Goal: Transaction & Acquisition: Purchase product/service

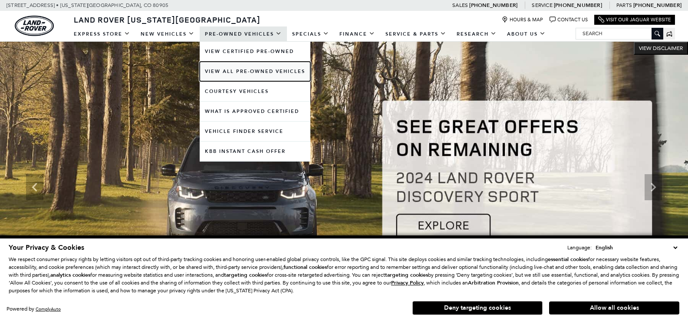
click at [246, 72] on link "View All Pre-Owned Vehicles" at bounding box center [255, 72] width 111 height 20
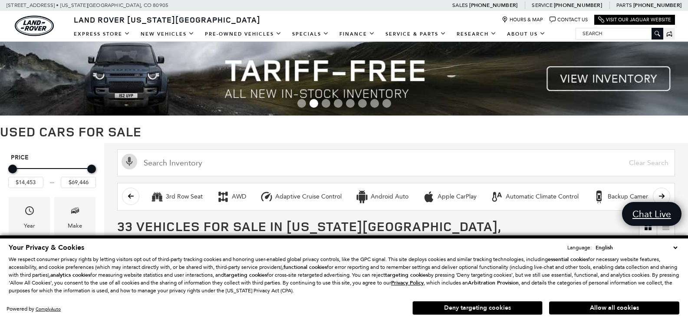
click at [488, 307] on button "Deny targeting cookies" at bounding box center [477, 308] width 130 height 14
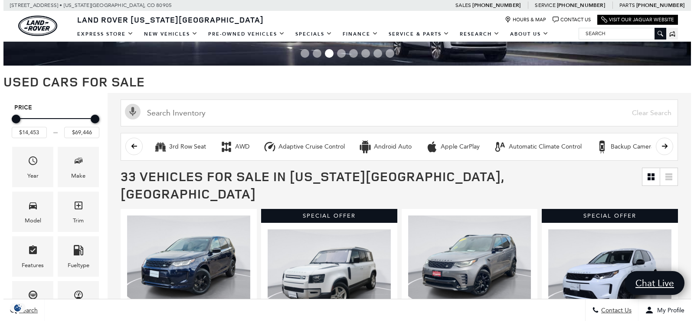
scroll to position [43, 0]
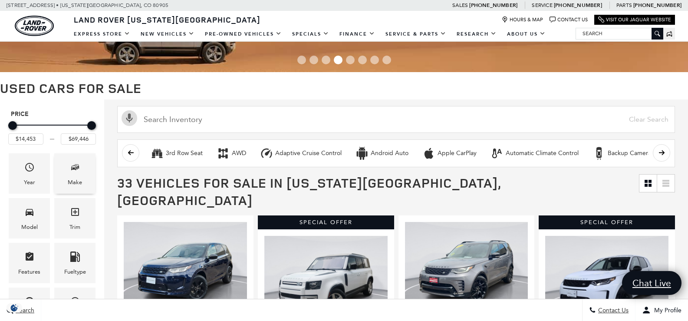
click at [73, 170] on icon "Make" at bounding box center [75, 167] width 10 height 10
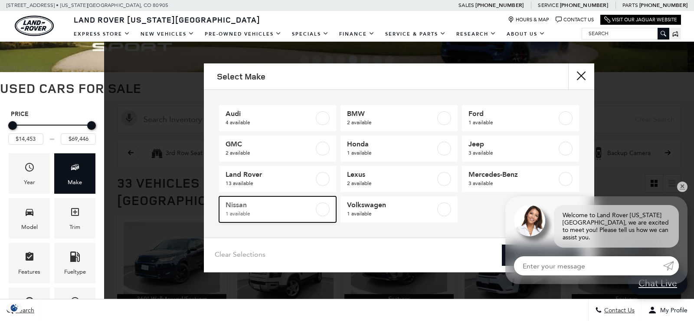
click at [246, 205] on span "Nissan" at bounding box center [270, 204] width 88 height 9
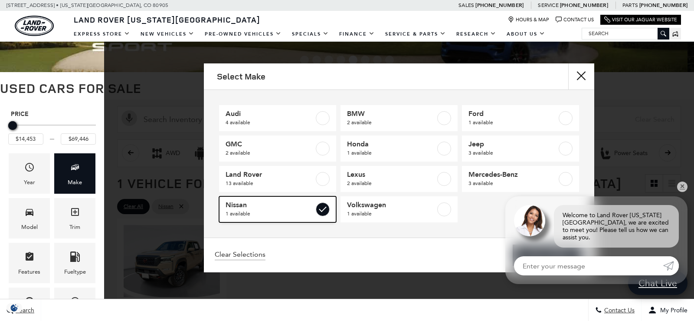
type input "$39,017"
checkbox input "true"
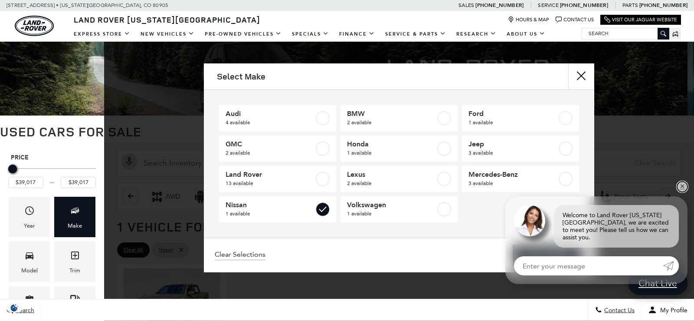
click at [681, 192] on link "✕" at bounding box center [682, 186] width 10 height 10
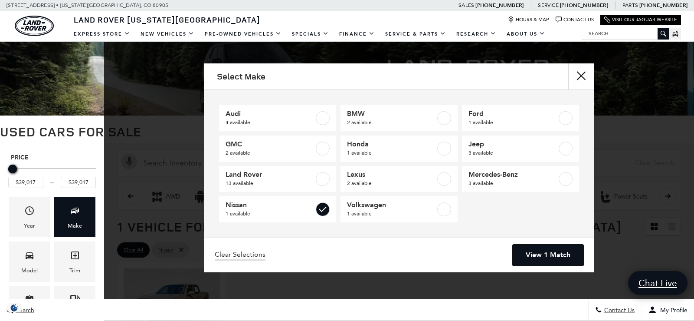
click at [542, 253] on link "View 1 Match" at bounding box center [548, 254] width 71 height 21
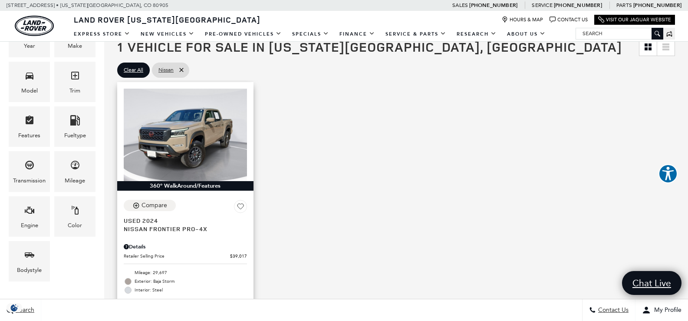
scroll to position [174, 0]
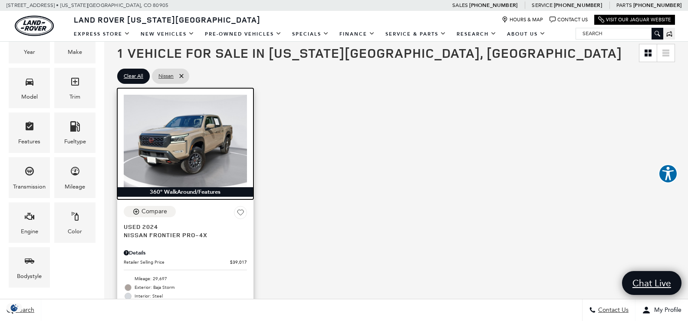
click at [178, 128] on img at bounding box center [185, 141] width 123 height 92
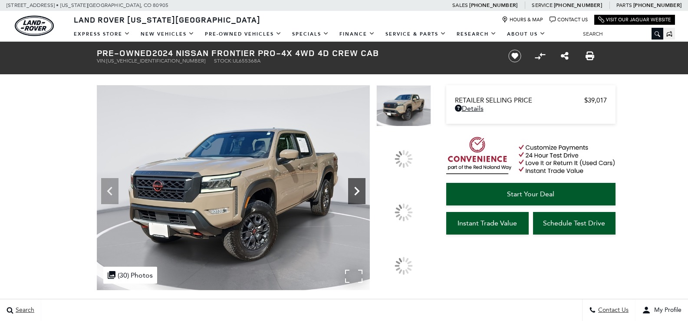
click at [365, 200] on icon at bounding box center [356, 190] width 17 height 17
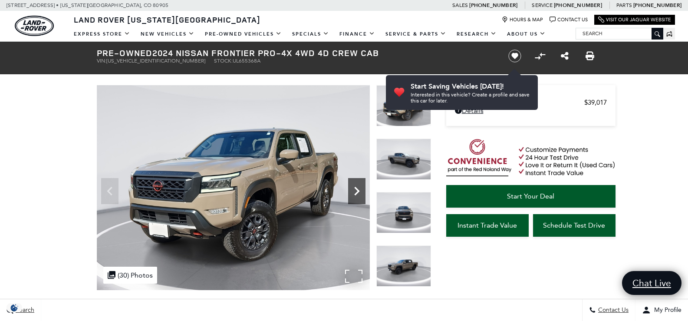
click at [357, 189] on icon "Next" at bounding box center [356, 191] width 5 height 9
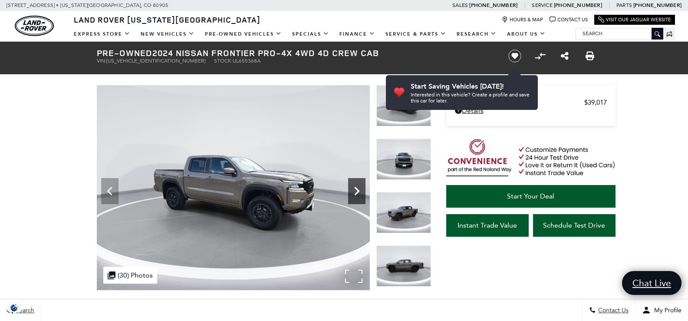
click at [357, 189] on icon "Next" at bounding box center [356, 191] width 5 height 9
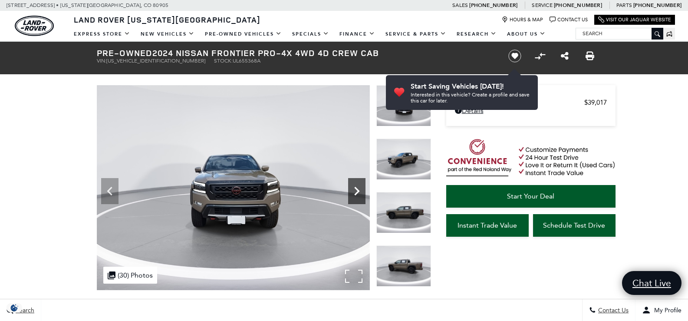
click at [357, 189] on icon "Next" at bounding box center [356, 191] width 5 height 9
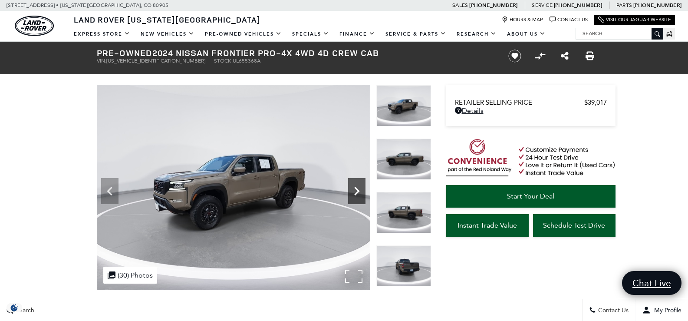
click at [357, 189] on icon "Next" at bounding box center [356, 191] width 5 height 9
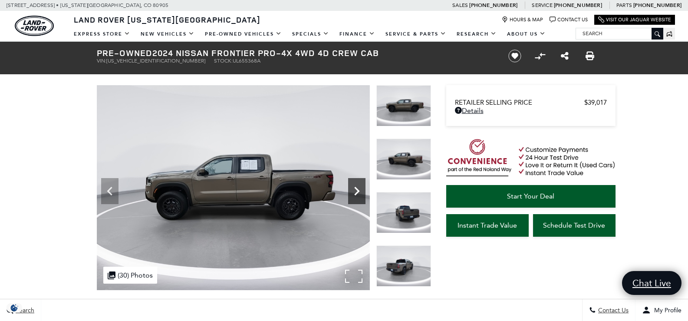
click at [357, 189] on icon "Next" at bounding box center [356, 191] width 5 height 9
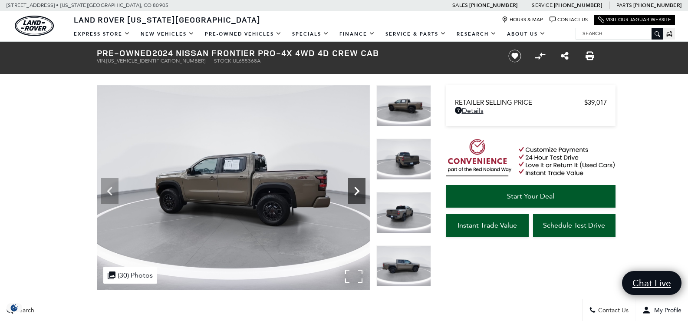
click at [357, 189] on icon "Next" at bounding box center [356, 191] width 5 height 9
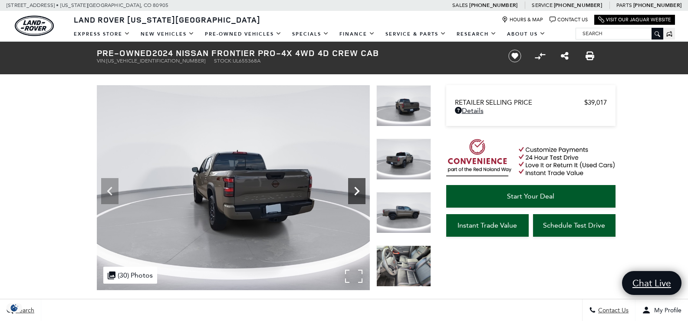
click at [357, 189] on icon "Next" at bounding box center [356, 191] width 5 height 9
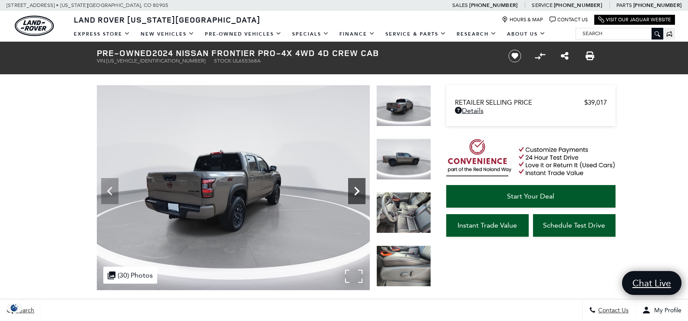
click at [357, 189] on icon "Next" at bounding box center [356, 191] width 5 height 9
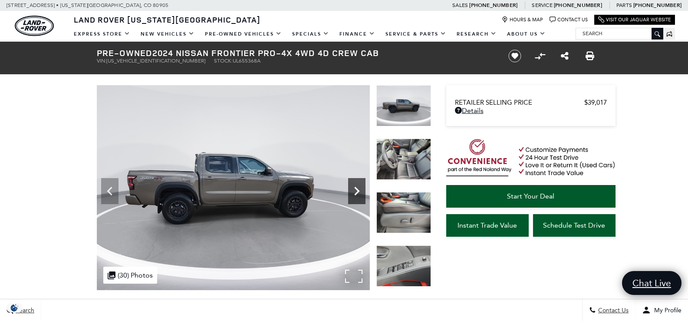
click at [357, 189] on icon "Next" at bounding box center [356, 191] width 5 height 9
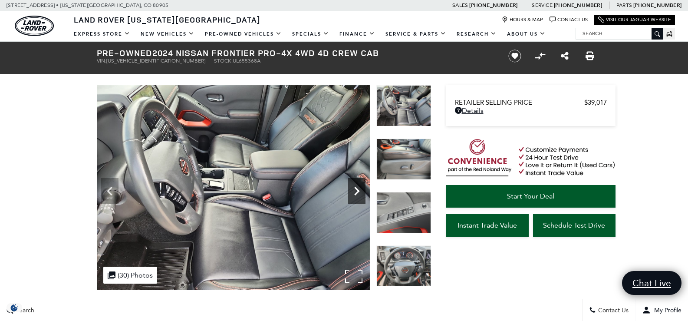
click at [357, 189] on icon "Next" at bounding box center [356, 191] width 5 height 9
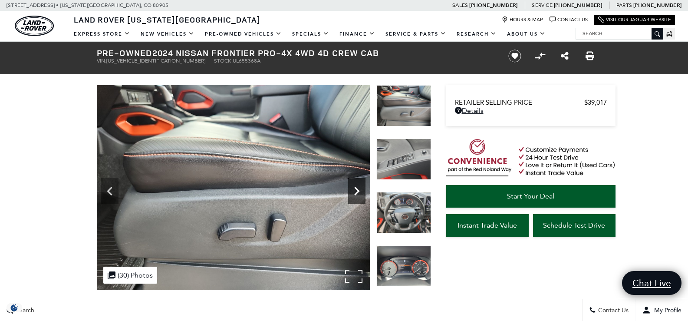
click at [357, 189] on icon "Next" at bounding box center [356, 191] width 5 height 9
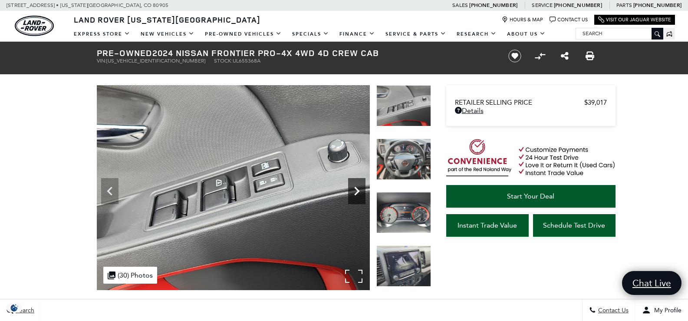
click at [357, 189] on icon "Next" at bounding box center [356, 191] width 5 height 9
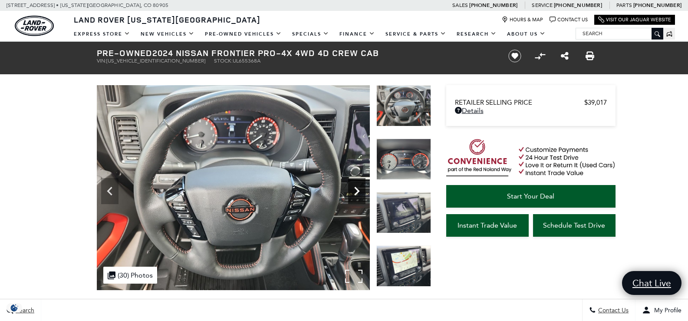
click at [357, 189] on icon "Next" at bounding box center [356, 191] width 5 height 9
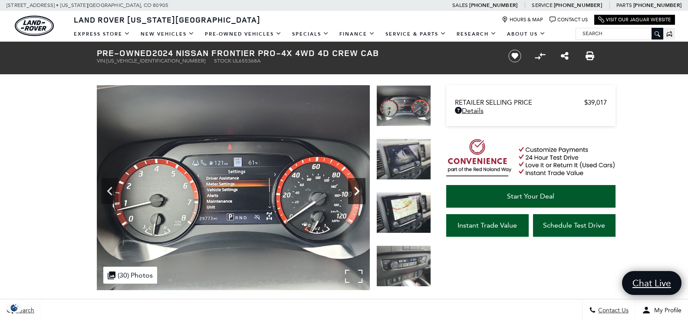
click at [357, 189] on icon "Next" at bounding box center [356, 191] width 5 height 9
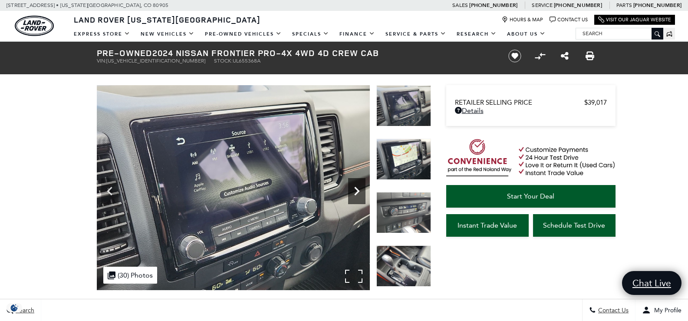
click at [357, 189] on icon "Next" at bounding box center [356, 191] width 5 height 9
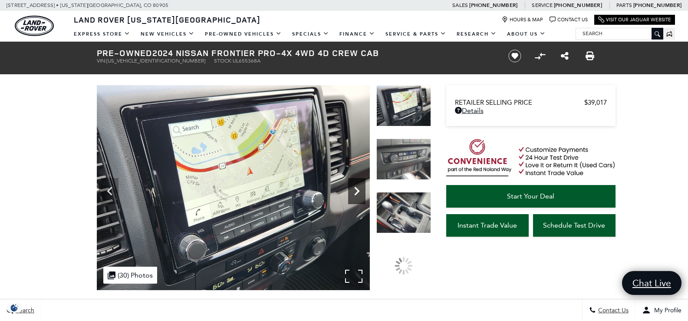
click at [357, 189] on icon "Next" at bounding box center [356, 191] width 5 height 9
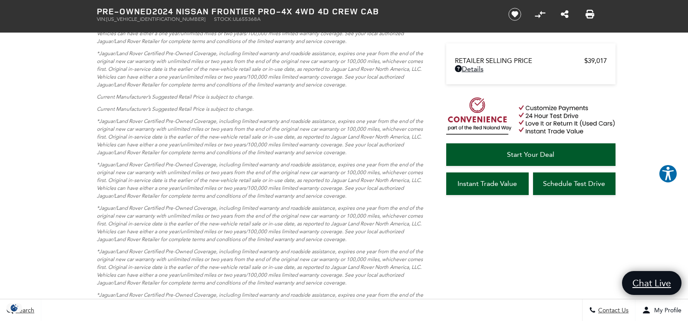
scroll to position [3210, 0]
